Goal: Task Accomplishment & Management: Complete application form

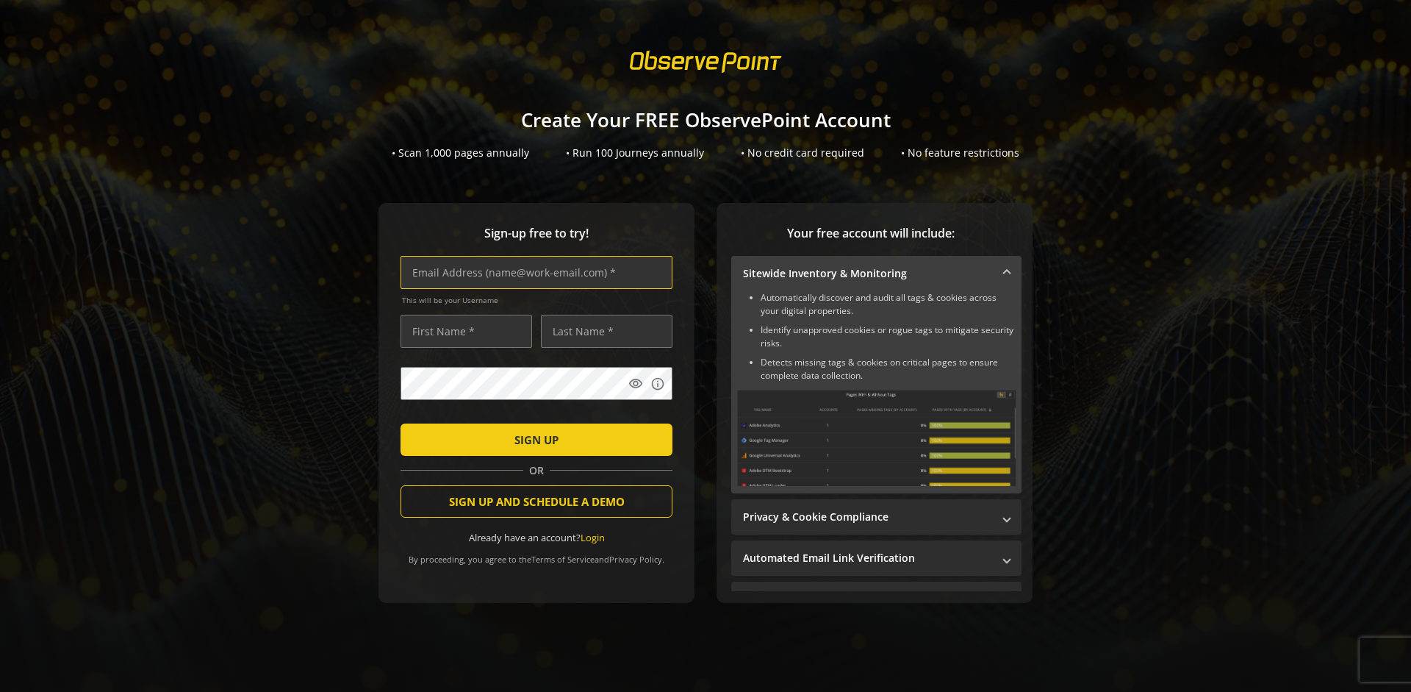
click at [533, 272] on input "text" at bounding box center [537, 272] width 272 height 33
type input "[EMAIL_ADDRESS][DOMAIN_NAME]"
click at [462, 331] on input "text" at bounding box center [467, 331] width 132 height 33
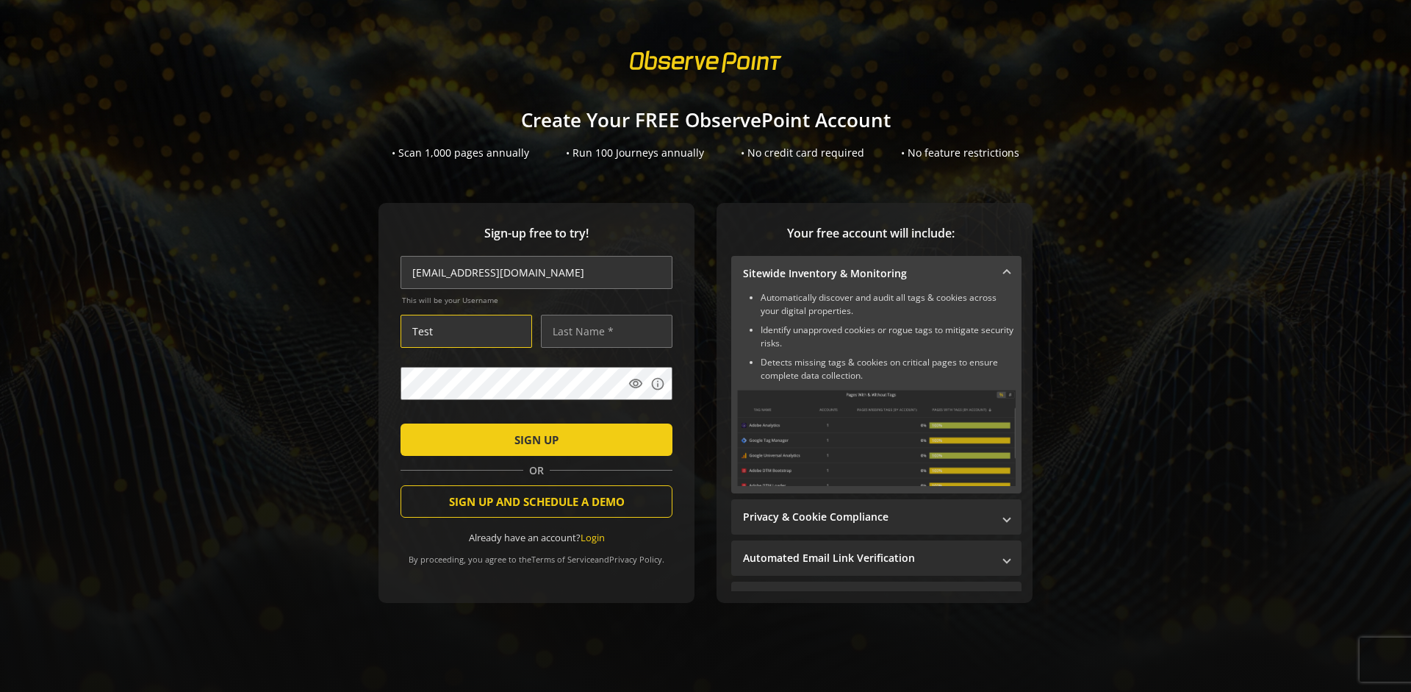
type input "Test"
click at [603, 331] on input "text" at bounding box center [607, 331] width 132 height 33
type input "Test"
click at [533, 439] on span "SIGN UP" at bounding box center [536, 439] width 44 height 26
